Goal: Entertainment & Leisure: Browse casually

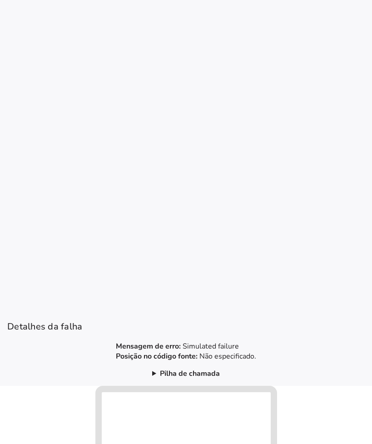
scroll to position [86, 0]
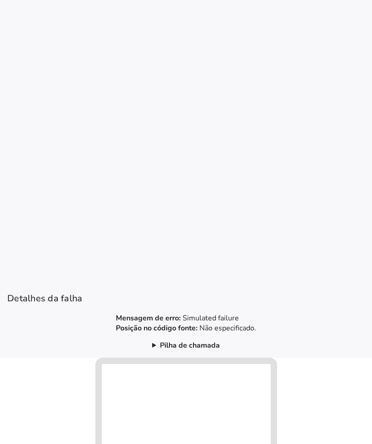
click at [156, 345] on summary "Pilha de chamada" at bounding box center [186, 345] width 68 height 10
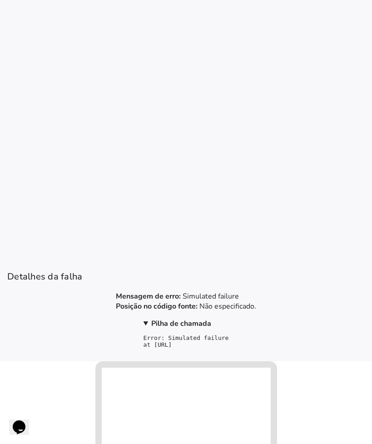
scroll to position [0, 0]
click at [151, 324] on b "Pilha de chamada" at bounding box center [181, 323] width 60 height 10
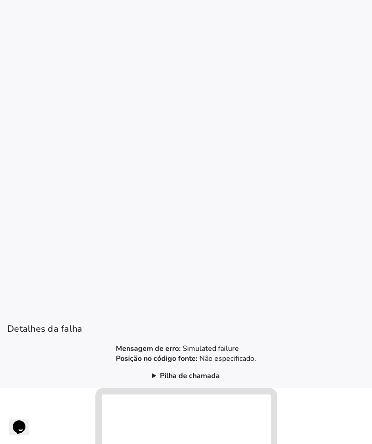
click at [168, 375] on b "Pilha de chamada" at bounding box center [190, 375] width 60 height 10
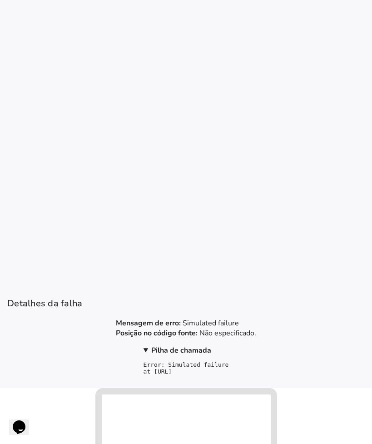
scroll to position [30, 0]
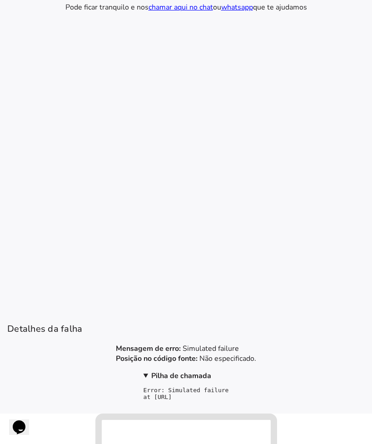
click at [143, 375] on summary "Pilha de chamada" at bounding box center [185, 375] width 85 height 10
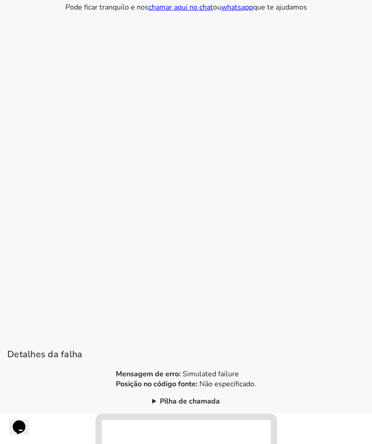
scroll to position [0, 0]
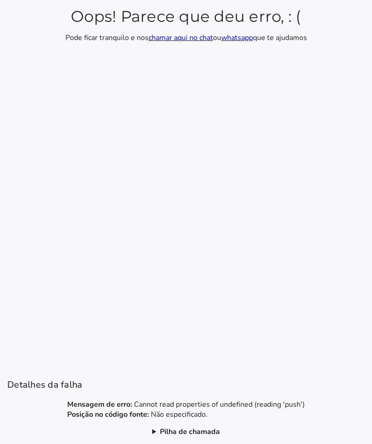
click at [180, 433] on b "Pilha de chamada" at bounding box center [190, 431] width 60 height 10
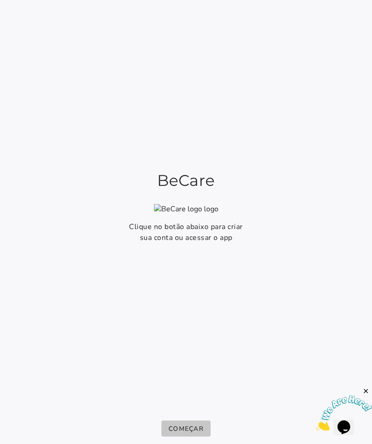
click at [197, 423] on button "Começar" at bounding box center [185, 428] width 49 height 16
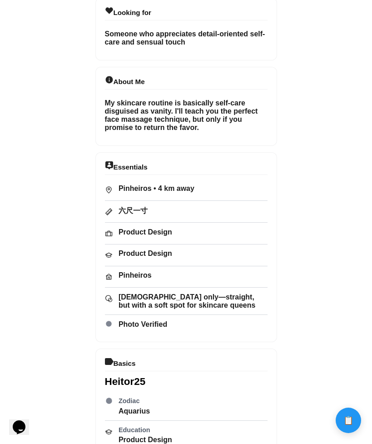
scroll to position [475, 0]
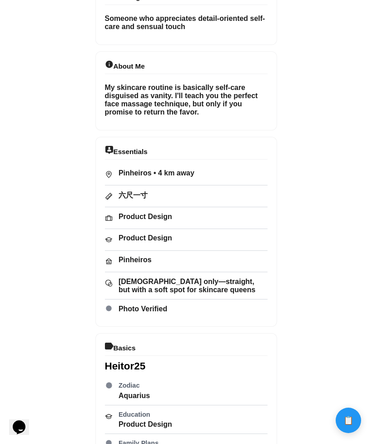
drag, startPoint x: 178, startPoint y: 188, endPoint x: 178, endPoint y: 132, distance: 55.8
click at [178, 132] on div "run-fabrication • [DATE]" at bounding box center [186, 367] width 182 height 796
drag, startPoint x: 187, startPoint y: 162, endPoint x: 186, endPoint y: 76, distance: 85.8
click at [186, 76] on div "run-fabrication • 9/25/2025" at bounding box center [186, 367] width 182 height 796
drag, startPoint x: 191, startPoint y: 265, endPoint x: 188, endPoint y: 210, distance: 54.6
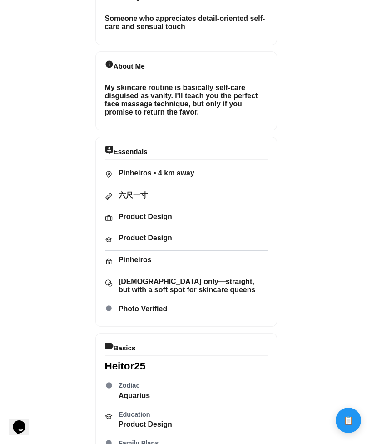
click at [188, 212] on div "run-fabrication • 9/25/2025" at bounding box center [186, 367] width 182 height 796
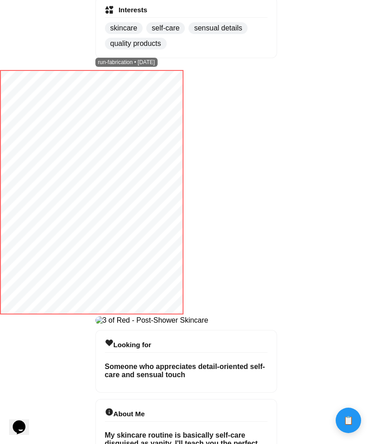
scroll to position [1021, 0]
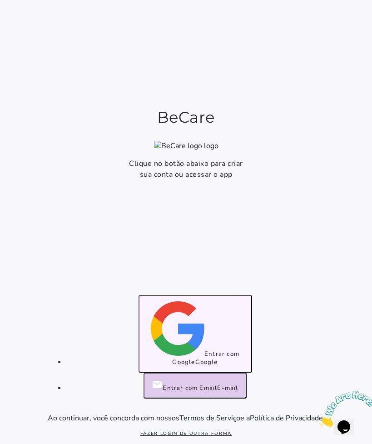
click at [200, 356] on span "Entrar com Google" at bounding box center [205, 358] width 67 height 16
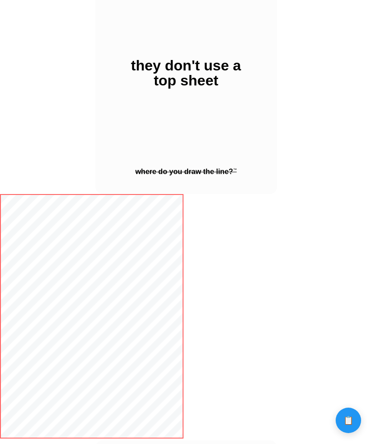
scroll to position [499, 0]
